Goal: Task Accomplishment & Management: Use online tool/utility

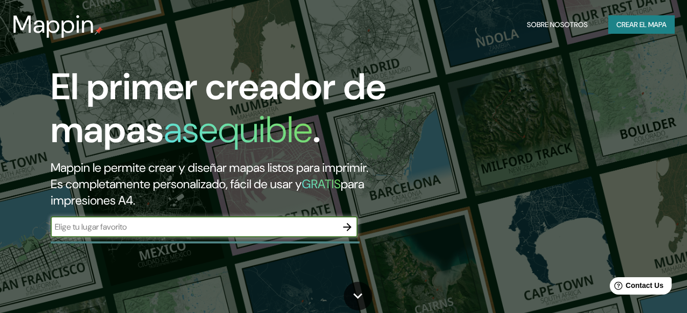
click at [116, 224] on input "text" at bounding box center [194, 227] width 286 height 12
type input "champotón"
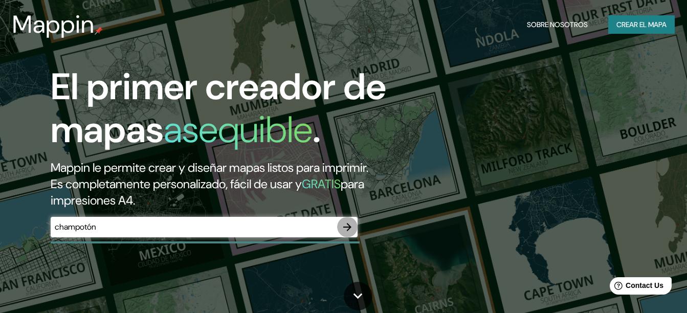
click at [347, 227] on icon "button" at bounding box center [347, 227] width 8 height 8
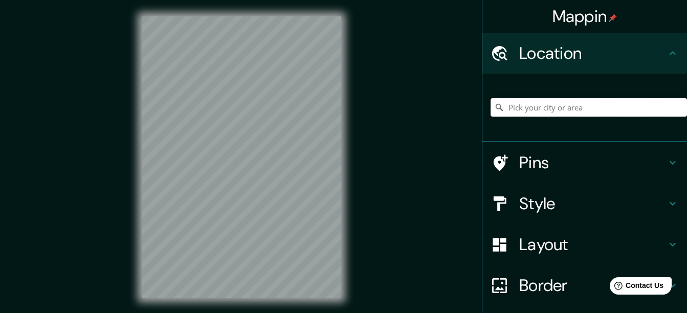
click at [517, 104] on input "Pick your city or area" at bounding box center [588, 107] width 196 height 18
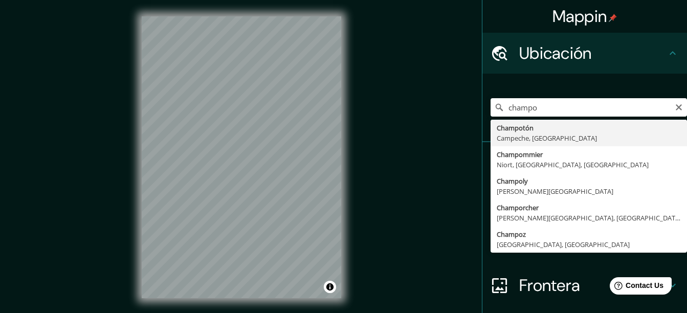
type input "Champotón, [GEOGRAPHIC_DATA], [GEOGRAPHIC_DATA]"
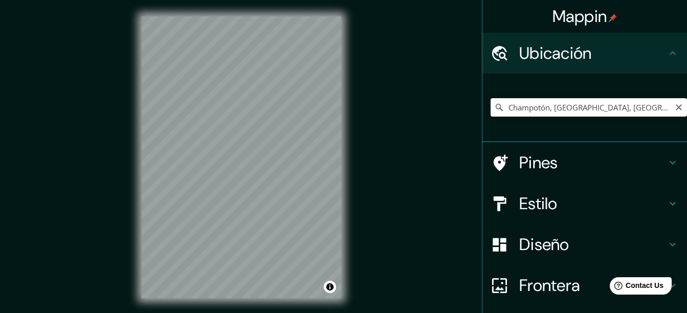
click at [676, 107] on input "Champotón, [GEOGRAPHIC_DATA], [GEOGRAPHIC_DATA]" at bounding box center [588, 107] width 196 height 18
click at [676, 107] on icon "Claro" at bounding box center [679, 107] width 6 height 6
click at [450, 144] on div "Mappin Ubicación [PERSON_NAME] puerto There was an error reaching the server Pi…" at bounding box center [343, 165] width 687 height 331
drag, startPoint x: 569, startPoint y: 109, endPoint x: 579, endPoint y: 105, distance: 11.5
click at [579, 105] on input "[PERSON_NAME] puerto" at bounding box center [588, 107] width 196 height 18
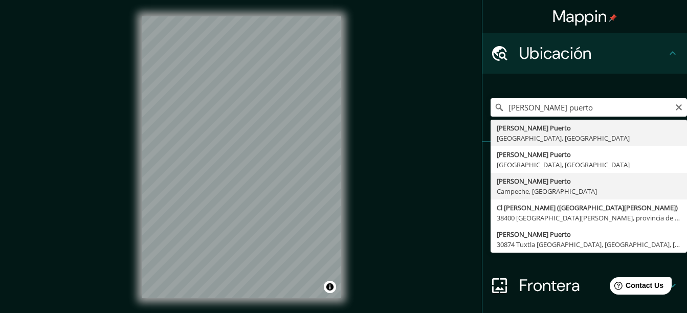
type input "[PERSON_NAME] Puerto, [GEOGRAPHIC_DATA], [GEOGRAPHIC_DATA]"
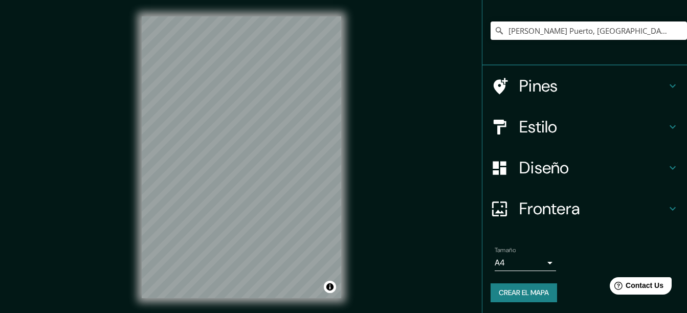
scroll to position [78, 0]
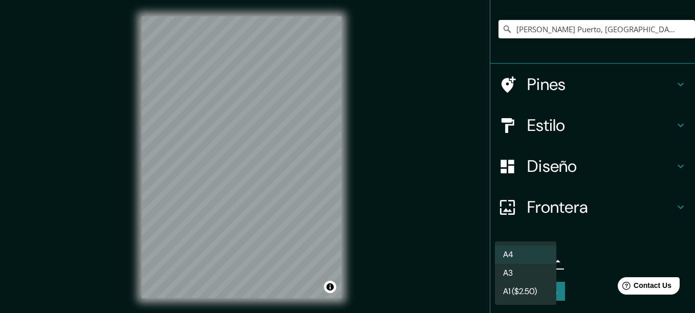
click at [545, 261] on body "Mappin Ubicación [PERSON_NAME][GEOGRAPHIC_DATA], [GEOGRAPHIC_DATA], [GEOGRAPHIC…" at bounding box center [347, 156] width 695 height 313
click at [582, 264] on div at bounding box center [347, 156] width 695 height 313
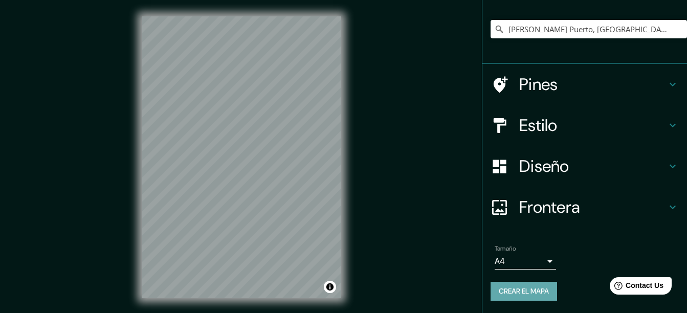
click at [529, 292] on font "Crear el mapa" at bounding box center [524, 291] width 50 height 13
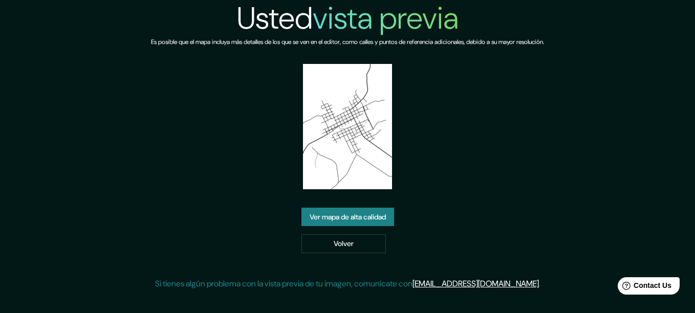
click at [354, 223] on link "Ver mapa de alta calidad" at bounding box center [347, 217] width 93 height 19
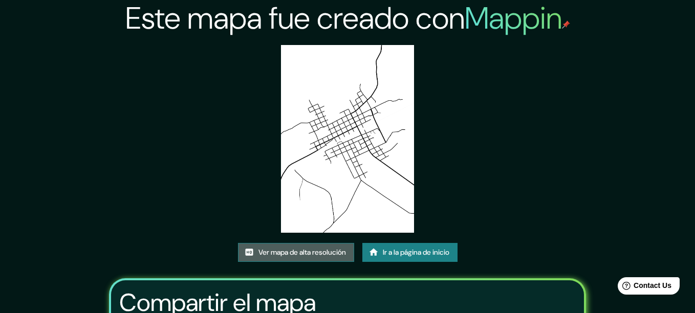
click at [323, 246] on font "Ver mapa de alta resolución" at bounding box center [301, 252] width 87 height 13
